Goal: Task Accomplishment & Management: Complete application form

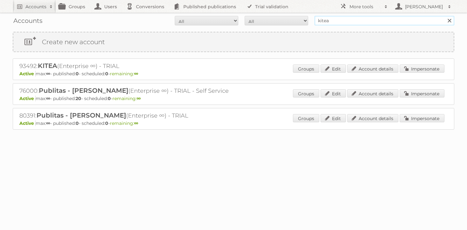
click at [349, 24] on input "kitea" at bounding box center [384, 21] width 140 height 10
type input "gratis"
click at [444, 16] on input "Search" at bounding box center [449, 21] width 10 height 10
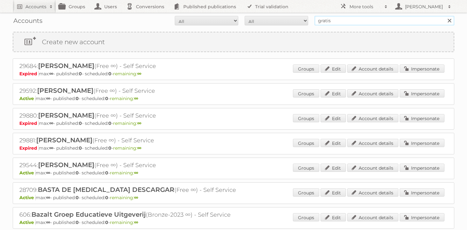
click at [331, 23] on input "gratis" at bounding box center [384, 21] width 140 height 10
click at [260, 93] on div "29592: [PERSON_NAME] (Free ∞) - Self Service Active max: ∞ - published: 0 - sch…" at bounding box center [233, 94] width 441 height 22
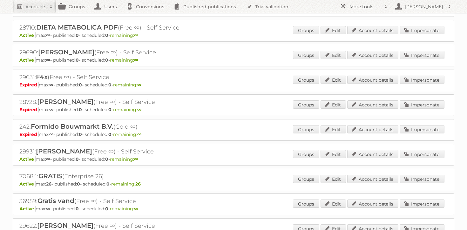
scroll to position [426, 0]
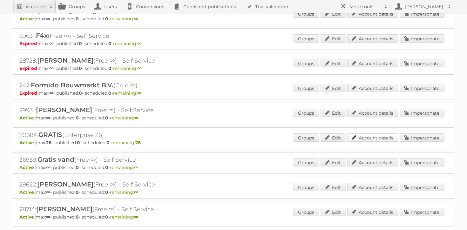
click at [368, 133] on link "Account details" at bounding box center [372, 137] width 51 height 8
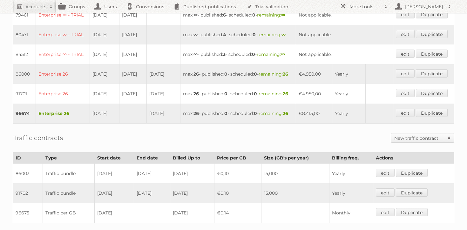
scroll to position [230, 0]
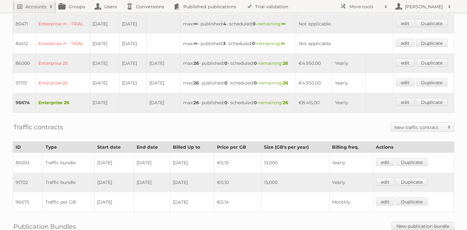
click at [283, 113] on td "max: 26 - published: 0 - scheduled: 0 - remaining: 26" at bounding box center [238, 103] width 116 height 20
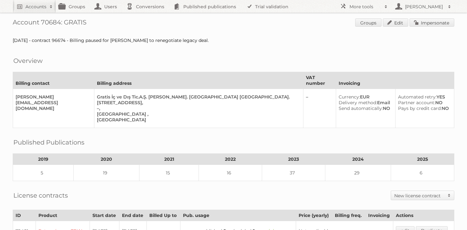
scroll to position [0, 0]
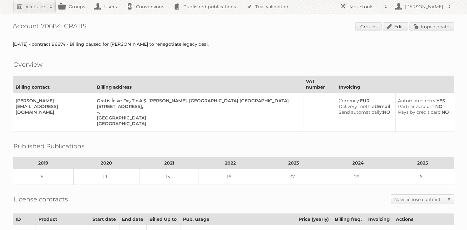
click at [436, 24] on link "Impersonate" at bounding box center [431, 26] width 45 height 8
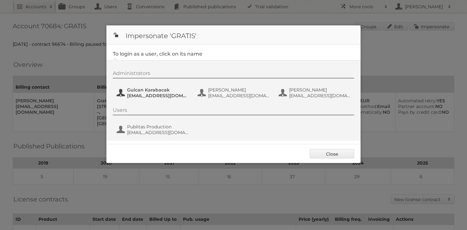
click at [151, 87] on button "Gulcan Karabacak gulcan.karabacak@gratis.com" at bounding box center [153, 92] width 75 height 13
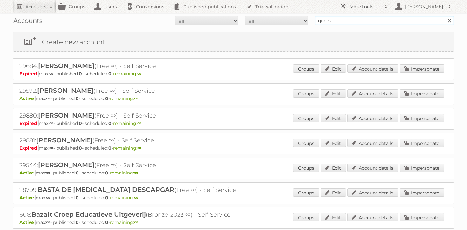
click at [356, 23] on input "gratis" at bounding box center [384, 21] width 140 height 10
click at [338, 26] on div "Accounts All Active Expired Pending All Paid Trials Self service gratis Search" at bounding box center [233, 21] width 441 height 16
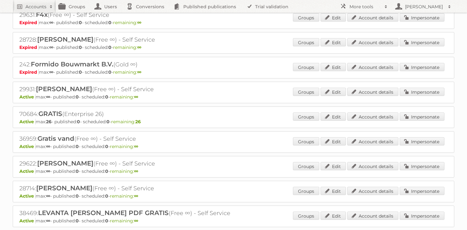
scroll to position [454, 0]
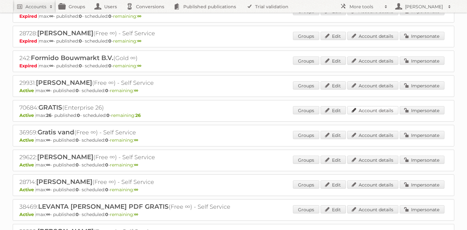
click at [372, 107] on link "Account details" at bounding box center [372, 110] width 51 height 8
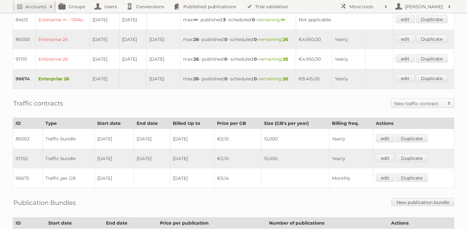
scroll to position [245, 0]
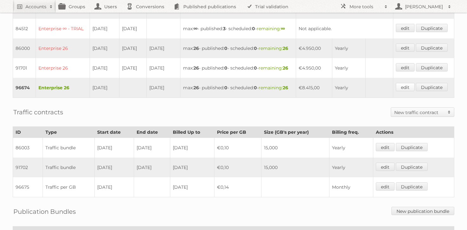
click at [410, 91] on link "edit" at bounding box center [405, 87] width 19 height 8
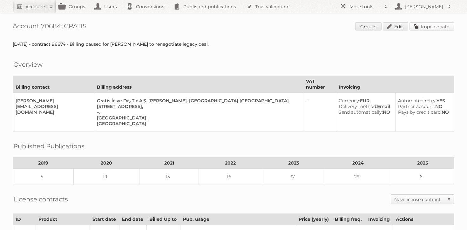
click at [433, 28] on link "Impersonate" at bounding box center [431, 26] width 45 height 8
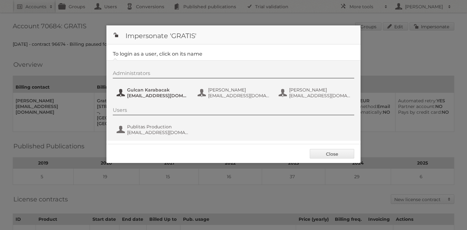
click at [166, 90] on span "Gulcan Karabacak" at bounding box center [158, 90] width 62 height 6
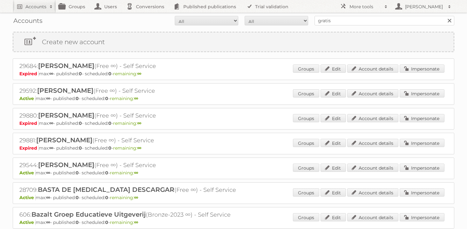
drag, startPoint x: 0, startPoint y: 0, endPoint x: 366, endPoint y: 29, distance: 367.2
click at [375, 20] on input "gratis" at bounding box center [384, 21] width 140 height 10
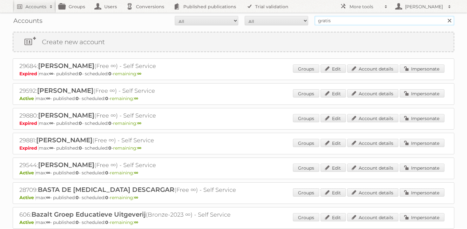
click at [375, 20] on input "gratis" at bounding box center [384, 21] width 140 height 10
type input "maxroy"
click at [444, 16] on input "Search" at bounding box center [449, 21] width 10 height 10
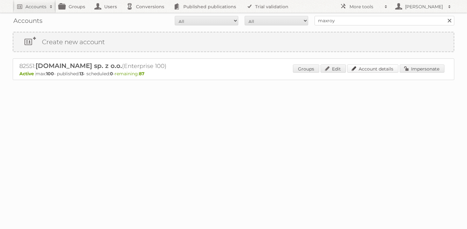
click at [373, 70] on link "Account details" at bounding box center [372, 68] width 51 height 8
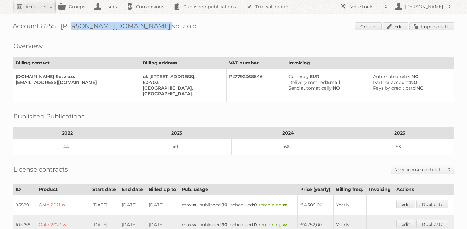
drag, startPoint x: 62, startPoint y: 25, endPoint x: 140, endPoint y: 28, distance: 78.1
click at [140, 28] on h1 "Account 82551: MaxROY.agency sp. z o.o. Groups Edit Impersonate" at bounding box center [233, 27] width 441 height 10
copy h1 "[DOMAIN_NAME] sp. z o.o."
click at [296, 25] on h1 "Account 82551: MaxROY.agency sp. z o.o. Groups Edit Impersonate" at bounding box center [233, 27] width 441 height 10
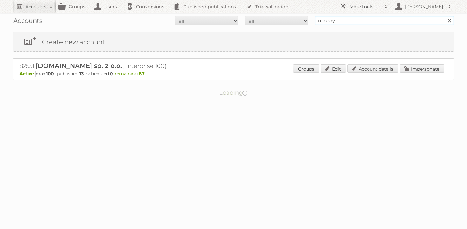
click at [342, 21] on input "maxroy" at bounding box center [384, 21] width 140 height 10
type input "puuilo"
click at [444, 16] on input "Search" at bounding box center [449, 21] width 10 height 10
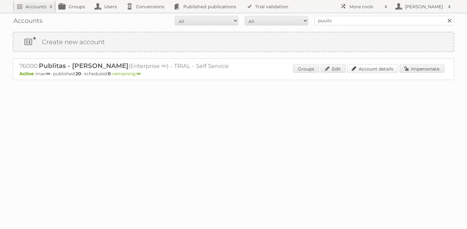
click at [383, 70] on link "Account details" at bounding box center [372, 68] width 51 height 8
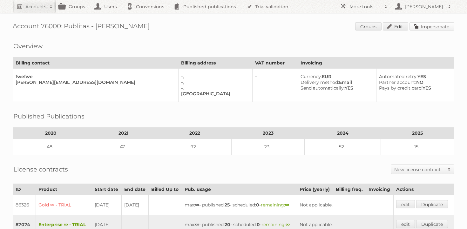
click at [424, 28] on link "Impersonate" at bounding box center [431, 26] width 45 height 8
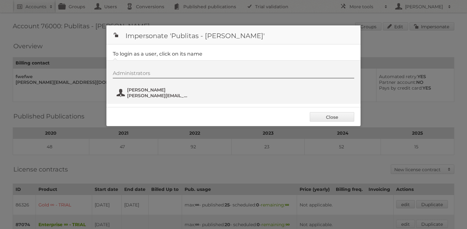
click at [156, 92] on span "[PERSON_NAME]" at bounding box center [158, 90] width 62 height 6
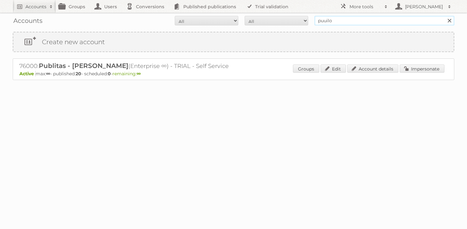
click at [345, 18] on input "puuilo" at bounding box center [384, 21] width 140 height 10
type input "majid al futt"
click at [444, 16] on input "Search" at bounding box center [449, 21] width 10 height 10
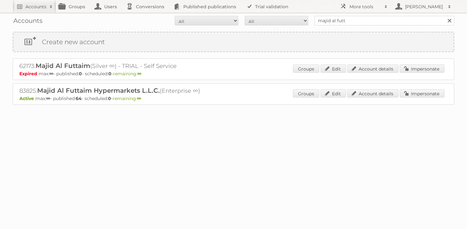
click at [411, 99] on p "Active max: ∞ - published: 64 - scheduled: 0 - remaining: ∞" at bounding box center [233, 99] width 428 height 6
click at [411, 96] on link "Impersonate" at bounding box center [421, 93] width 45 height 8
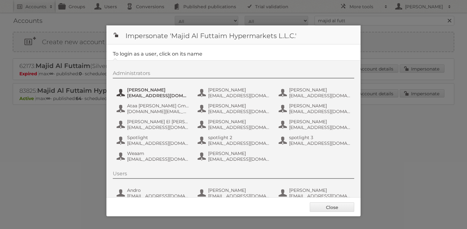
click at [130, 92] on span "Aastha Talwaria" at bounding box center [158, 90] width 62 height 6
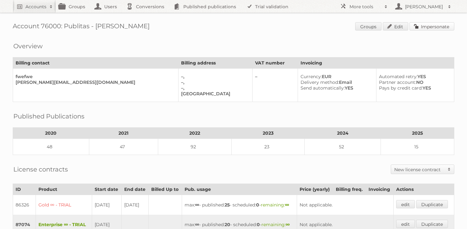
click at [425, 26] on link "Impersonate" at bounding box center [431, 26] width 45 height 8
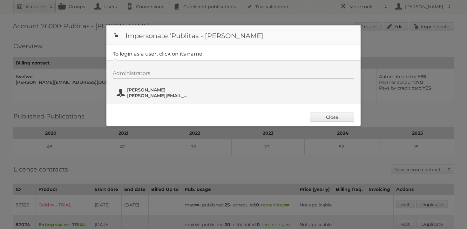
click at [144, 92] on span "[PERSON_NAME]" at bounding box center [158, 90] width 62 height 6
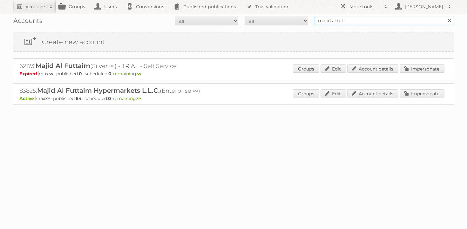
click at [377, 21] on input "majid al futt" at bounding box center [384, 21] width 140 height 10
click at [159, 43] on link "Create new account" at bounding box center [233, 41] width 440 height 19
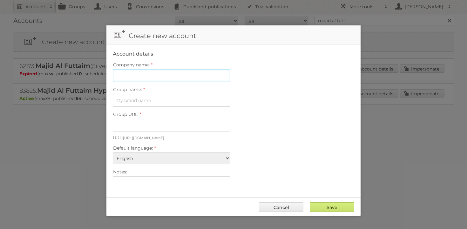
click at [170, 74] on input "Company name:" at bounding box center [171, 75] width 117 height 13
type input "Puuilo"
click at [259, 88] on label "Group name:" at bounding box center [233, 89] width 241 height 9
click at [230, 94] on input "Group name:" at bounding box center [171, 100] width 117 height 13
click at [164, 97] on input "Group name:" at bounding box center [171, 100] width 117 height 13
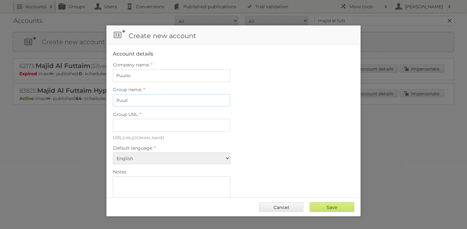
type input "Puuilo"
type input "puuilo-xgd_zzp6yxro"
type input "Puuilo"
click at [246, 123] on div "Group URL: puuilo-xgd_zzp6yxro" at bounding box center [233, 121] width 241 height 22
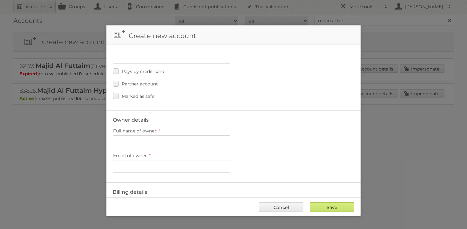
scroll to position [150, 0]
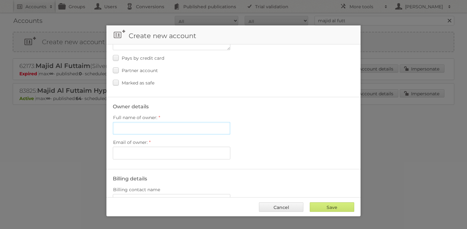
click at [178, 127] on input "Full name of owner:" at bounding box center [171, 128] width 117 height 13
paste input "[PERSON_NAME]"
type input "[PERSON_NAME]"
click at [184, 153] on input "Email of owner:" at bounding box center [171, 153] width 117 height 13
paste input "[EMAIL_ADDRESS][PERSON_NAME][DOMAIN_NAME]"
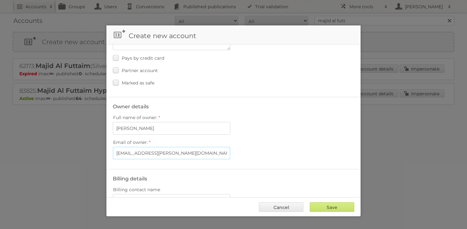
type input "[EMAIL_ADDRESS][PERSON_NAME][DOMAIN_NAME]"
click at [270, 117] on label "Full name of owner:" at bounding box center [233, 117] width 241 height 9
click at [230, 122] on input "[PERSON_NAME]" at bounding box center [171, 128] width 117 height 13
click at [268, 102] on fieldset "Owner details Full name of owner: Meeri Laakso Email of owner: meeri.laakso@puu…" at bounding box center [233, 133] width 254 height 72
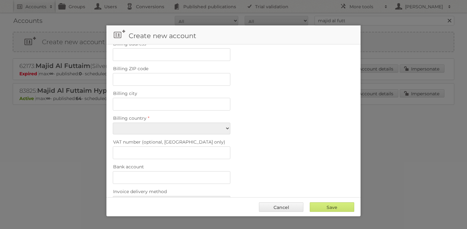
scroll to position [374, 0]
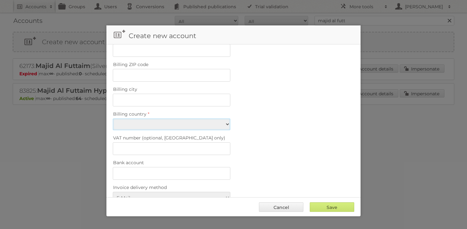
click at [184, 118] on select "Afghanistan Åland Islands Albania Algeria American Samoa Andorra Angola Anguill…" at bounding box center [171, 124] width 117 height 12
select select "FI"
click at [113, 118] on select "Afghanistan Åland Islands Albania Algeria American Samoa Andorra Angola Anguill…" at bounding box center [171, 124] width 117 height 12
click at [250, 148] on fieldset "Billing details Billing contact name Billing contact email Billing contact emai…" at bounding box center [233, 103] width 254 height 317
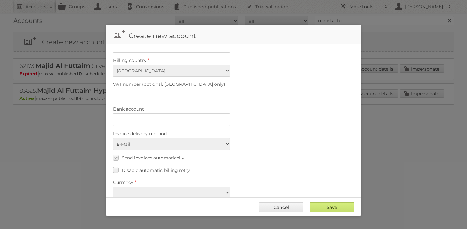
scroll to position [428, 0]
click at [148, 154] on span "Send invoices automatically" at bounding box center [153, 157] width 63 height 6
click at [0, 0] on input "Send invoices automatically" at bounding box center [0, 0] width 0 height 0
click at [217, 186] on select "EUR USD" at bounding box center [171, 192] width 117 height 12
select select "eur"
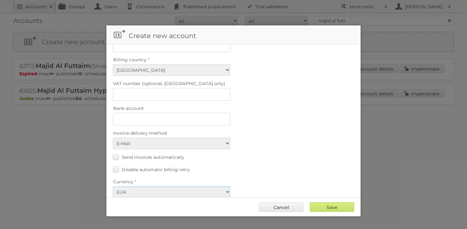
click at [113, 186] on select "EUR USD" at bounding box center [171, 192] width 117 height 12
click at [267, 152] on div "Send invoices automatically" at bounding box center [233, 156] width 241 height 9
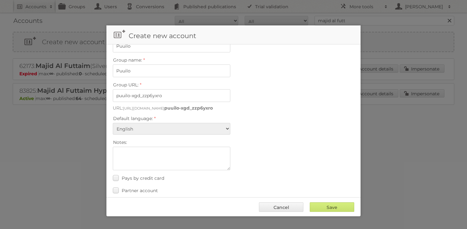
scroll to position [6, 0]
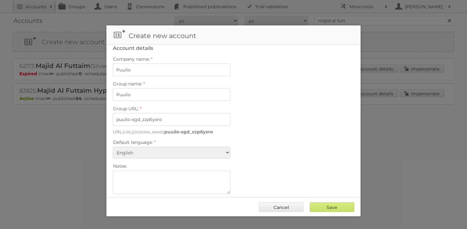
click at [328, 202] on div "Save Cancel" at bounding box center [233, 206] width 254 height 19
click at [326, 208] on input "Save" at bounding box center [332, 207] width 44 height 10
type input "Save"
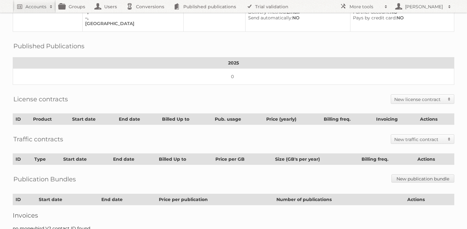
scroll to position [69, 0]
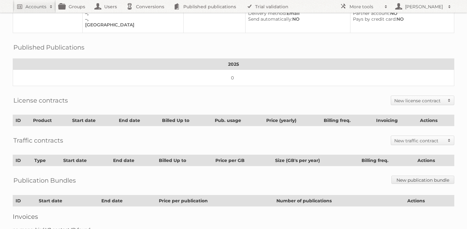
click at [434, 102] on link "New license contract" at bounding box center [422, 100] width 63 height 9
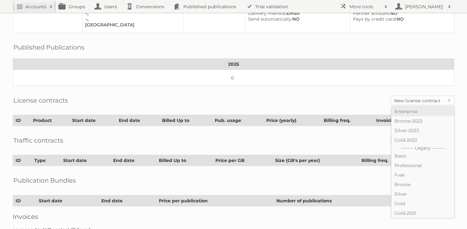
click at [408, 111] on link "Enterprise" at bounding box center [422, 112] width 63 height 10
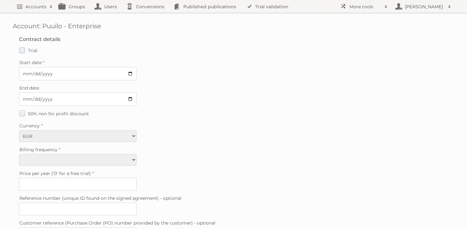
click at [31, 52] on span "Trial" at bounding box center [33, 51] width 10 height 6
click at [0, 0] on input "Trial" at bounding box center [0, 0] width 0 height 0
type input "0"
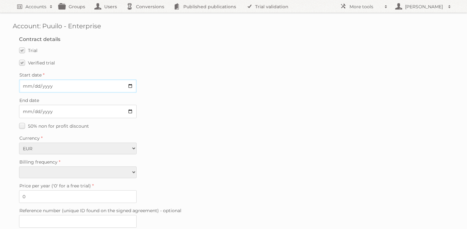
click at [130, 86] on input "Start date" at bounding box center [77, 85] width 117 height 13
type input "2025-08-26"
click at [130, 106] on input "End date" at bounding box center [77, 111] width 117 height 13
click at [131, 109] on input "End date" at bounding box center [77, 111] width 117 height 13
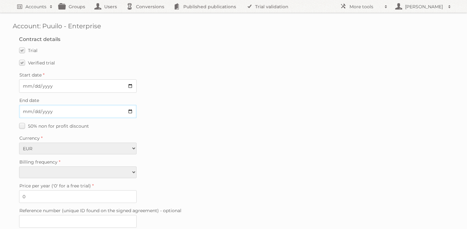
type input "2025-09-02"
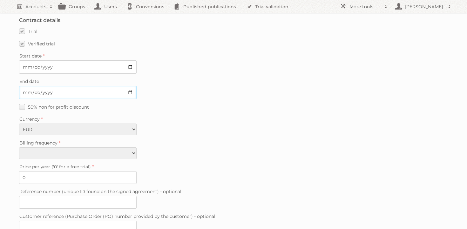
scroll to position [21, 0]
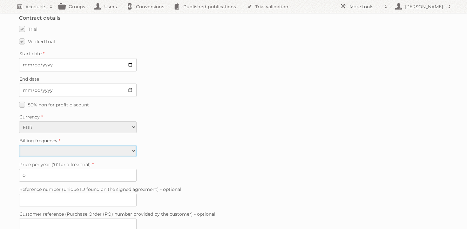
click at [65, 150] on select "Monthly Quarterly Yearly Every 2 years" at bounding box center [77, 151] width 117 height 12
select select "yearly"
click at [19, 145] on select "Monthly Quarterly Yearly Every 2 years" at bounding box center [77, 151] width 117 height 12
click at [188, 137] on label "Billing frequency" at bounding box center [233, 140] width 429 height 9
click at [137, 145] on select "Monthly Quarterly Yearly Every 2 years" at bounding box center [77, 151] width 117 height 12
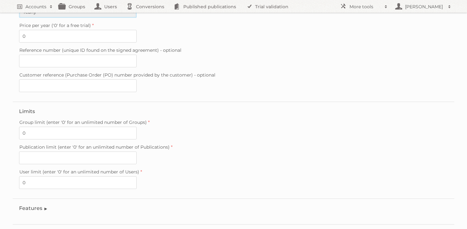
scroll to position [161, 0]
click at [83, 151] on input "Publication limit (enter '0' for an unlimited number of Publications)" at bounding box center [77, 157] width 117 height 13
type input "0"
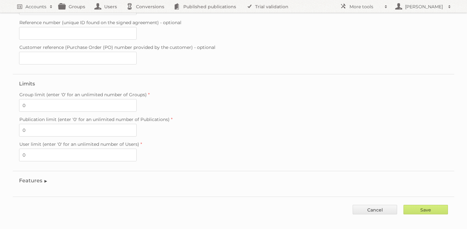
click at [35, 171] on fieldset "Features Enable accessibility text Enable account tree structure Enable analyti…" at bounding box center [233, 182] width 441 height 23
click at [35, 177] on legend "Features" at bounding box center [33, 180] width 29 height 6
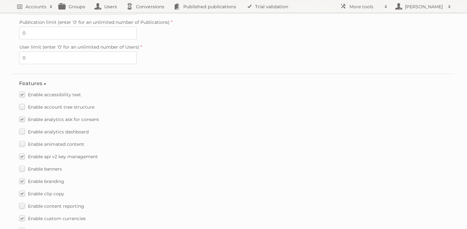
scroll to position [284, 0]
click at [58, 105] on span "Enable account tree structure" at bounding box center [61, 108] width 66 height 6
click at [0, 0] on input "Enable account tree structure" at bounding box center [0, 0] width 0 height 0
click at [53, 130] on span "Enable analytics dashboard" at bounding box center [58, 133] width 61 height 6
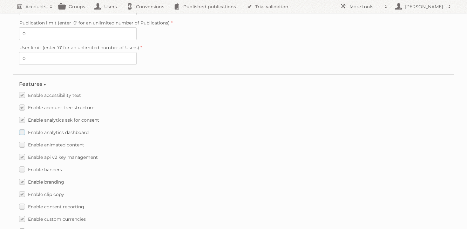
click at [0, 0] on input "Enable analytics dashboard" at bounding box center [0, 0] width 0 height 0
click at [51, 142] on label "Enable animated content" at bounding box center [51, 144] width 65 height 9
click at [76, 142] on span "Enable animated content" at bounding box center [56, 145] width 56 height 6
click at [0, 0] on input "Enable animated content" at bounding box center [0, 0] width 0 height 0
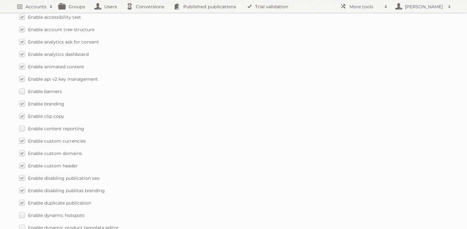
scroll to position [364, 0]
click at [56, 88] on span "Enable banners" at bounding box center [45, 91] width 34 height 6
click at [0, 0] on input "Enable banners" at bounding box center [0, 0] width 0 height 0
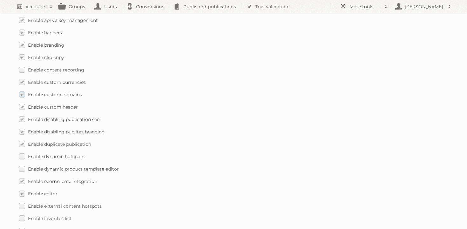
scroll to position [425, 0]
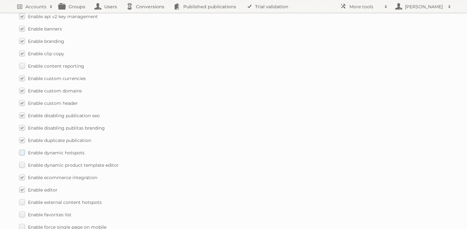
click at [55, 150] on span "Enable dynamic hotspots" at bounding box center [56, 153] width 57 height 6
click at [0, 0] on input "Enable dynamic hotspots" at bounding box center [0, 0] width 0 height 0
click at [57, 163] on label "Enable dynamic product template editor" at bounding box center [69, 164] width 100 height 9
click at [0, 0] on input "Enable dynamic product template editor" at bounding box center [0, 0] width 0 height 0
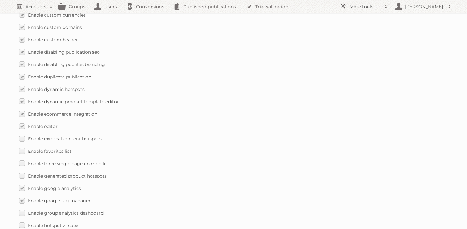
scroll to position [496, 0]
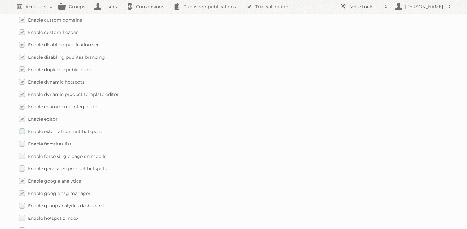
click at [80, 129] on span "Enable external content hotspots" at bounding box center [65, 132] width 74 height 6
click at [0, 0] on input "Enable external content hotspots" at bounding box center [0, 0] width 0 height 0
click at [56, 141] on span "Enable favorites list" at bounding box center [49, 144] width 43 height 6
click at [0, 0] on input "Enable favorites list" at bounding box center [0, 0] width 0 height 0
click at [66, 153] on span "Enable force single page on mobile" at bounding box center [67, 156] width 78 height 6
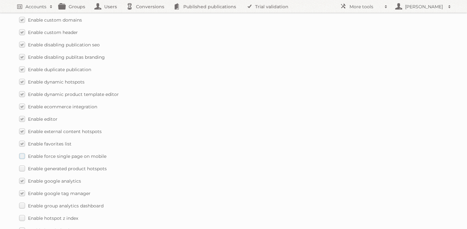
click at [0, 0] on input "Enable force single page on mobile" at bounding box center [0, 0] width 0 height 0
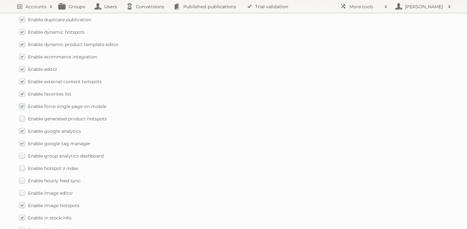
scroll to position [546, 0]
click at [77, 116] on label "Enable generated product hotspots" at bounding box center [63, 118] width 88 height 9
click at [0, 0] on input "Enable generated product hotspots" at bounding box center [0, 0] width 0 height 0
click at [62, 153] on span "Enable group analytics dashboard" at bounding box center [66, 156] width 76 height 6
click at [0, 0] on input "Enable group analytics dashboard" at bounding box center [0, 0] width 0 height 0
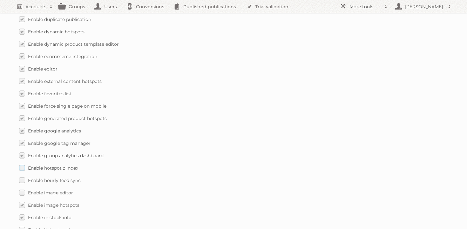
click at [61, 165] on span "Enable hotspot z index" at bounding box center [53, 168] width 50 height 6
click at [0, 0] on input "Enable hotspot z index" at bounding box center [0, 0] width 0 height 0
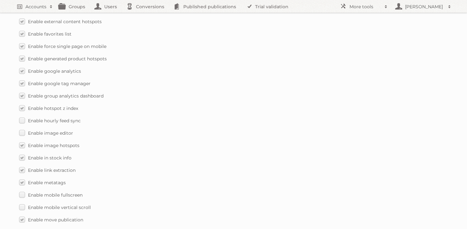
scroll to position [606, 0]
click at [58, 117] on span "Enable hourly feed sync" at bounding box center [54, 120] width 53 height 6
click at [0, 0] on input "Enable hourly feed sync" at bounding box center [0, 0] width 0 height 0
click at [57, 130] on label "Enable image editor" at bounding box center [46, 132] width 54 height 9
click at [0, 0] on input "Enable image editor" at bounding box center [0, 0] width 0 height 0
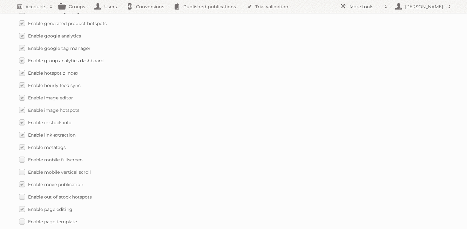
scroll to position [666, 0]
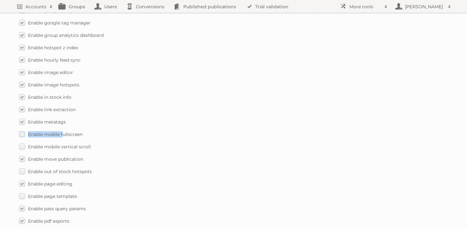
click at [63, 130] on label "Enable mobile fullscreen" at bounding box center [50, 134] width 63 height 9
click at [63, 144] on span "Enable mobile vertical scroll" at bounding box center [59, 147] width 63 height 6
click at [0, 0] on input "Enable mobile vertical scroll" at bounding box center [0, 0] width 0 height 0
click at [69, 130] on label "Enable mobile fullscreen" at bounding box center [50, 134] width 63 height 9
click at [0, 0] on input "Enable mobile fullscreen" at bounding box center [0, 0] width 0 height 0
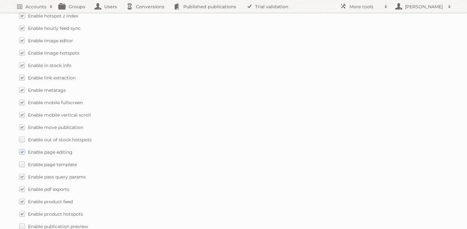
scroll to position [702, 0]
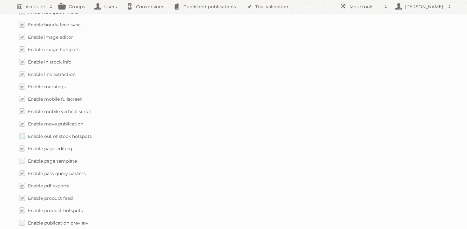
click at [59, 133] on span "Enable out of stock hotspots" at bounding box center [60, 136] width 64 height 6
click at [0, 0] on input "Enable out of stock hotspots" at bounding box center [0, 0] width 0 height 0
click at [56, 161] on div "Enable accessibility text Enable account tree structure Enable analytics ask fo…" at bounding box center [233, 49] width 429 height 752
click at [63, 158] on span "Enable page template" at bounding box center [52, 161] width 49 height 6
click at [0, 0] on input "Enable page template" at bounding box center [0, 0] width 0 height 0
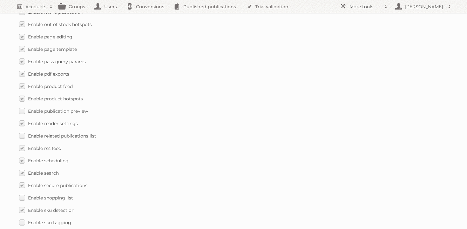
scroll to position [814, 0]
click at [74, 108] on span "Enable publication preview" at bounding box center [58, 111] width 60 height 6
click at [0, 0] on input "Enable publication preview" at bounding box center [0, 0] width 0 height 0
click at [59, 132] on span "Enable related publications list" at bounding box center [62, 135] width 68 height 6
click at [0, 0] on input "Enable related publications list" at bounding box center [0, 0] width 0 height 0
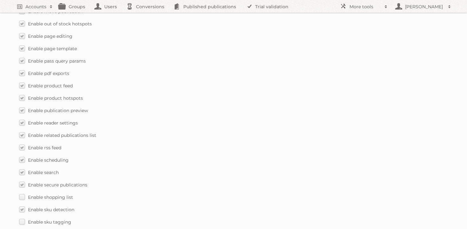
scroll to position [836, 0]
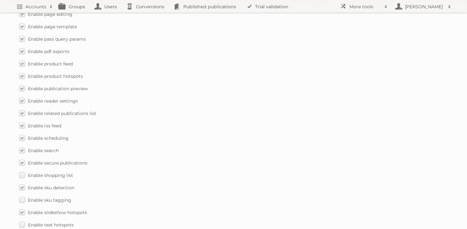
click at [73, 172] on span "Enable shopping list" at bounding box center [50, 175] width 45 height 6
click at [0, 0] on input "Enable shopping list" at bounding box center [0, 0] width 0 height 0
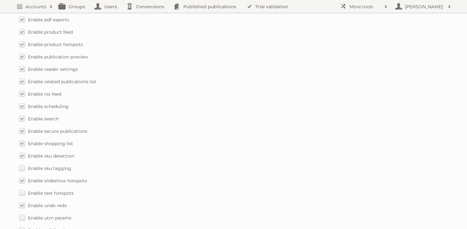
scroll to position [879, 0]
click at [50, 154] on span "Enable sku tagging" at bounding box center [49, 157] width 43 height 6
click at [0, 0] on input "Enable sku tagging" at bounding box center [0, 0] width 0 height 0
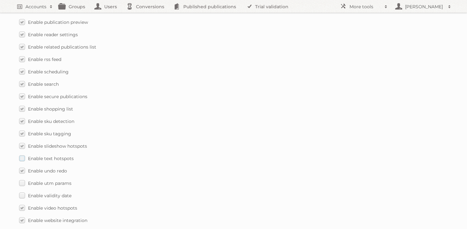
click at [56, 156] on span "Enable text hotspots" at bounding box center [51, 159] width 46 height 6
click at [0, 0] on input "Enable text hotspots" at bounding box center [0, 0] width 0 height 0
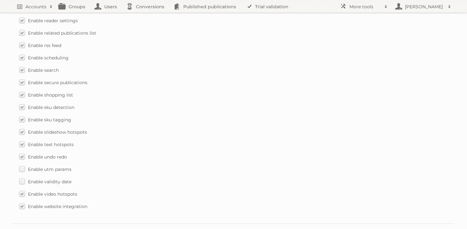
scroll to position [917, 0]
click at [55, 166] on span "Enable utm params" at bounding box center [49, 169] width 43 height 6
click at [0, 0] on input "Enable utm params" at bounding box center [0, 0] width 0 height 0
click at [55, 178] on span "Enable validity date" at bounding box center [49, 181] width 43 height 6
click at [0, 0] on input "Enable validity date" at bounding box center [0, 0] width 0 height 0
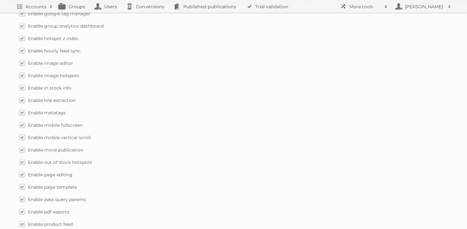
scroll to position [943, 0]
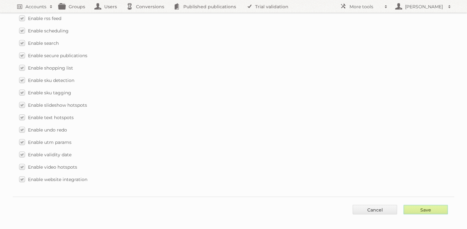
click at [434, 207] on input "Save" at bounding box center [425, 210] width 44 height 10
type input "..."
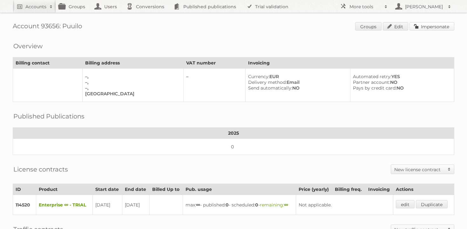
click at [431, 24] on link "Impersonate" at bounding box center [431, 26] width 45 height 8
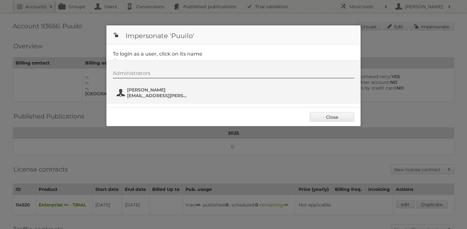
click at [165, 95] on span "[EMAIL_ADDRESS][PERSON_NAME][DOMAIN_NAME]" at bounding box center [158, 96] width 62 height 6
